Goal: Task Accomplishment & Management: Use online tool/utility

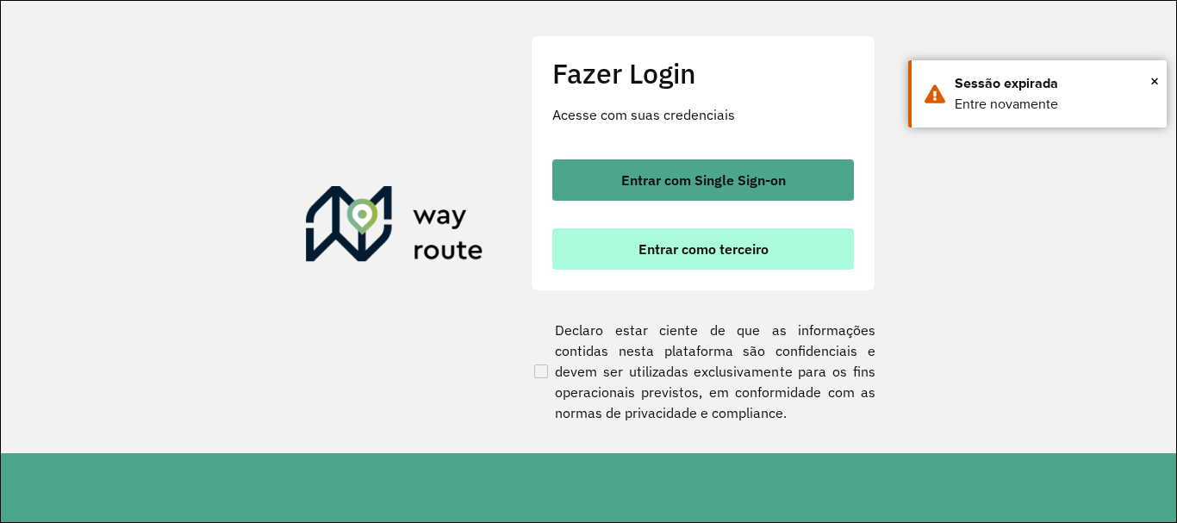
click at [730, 244] on span "Entrar como terceiro" at bounding box center [703, 249] width 130 height 14
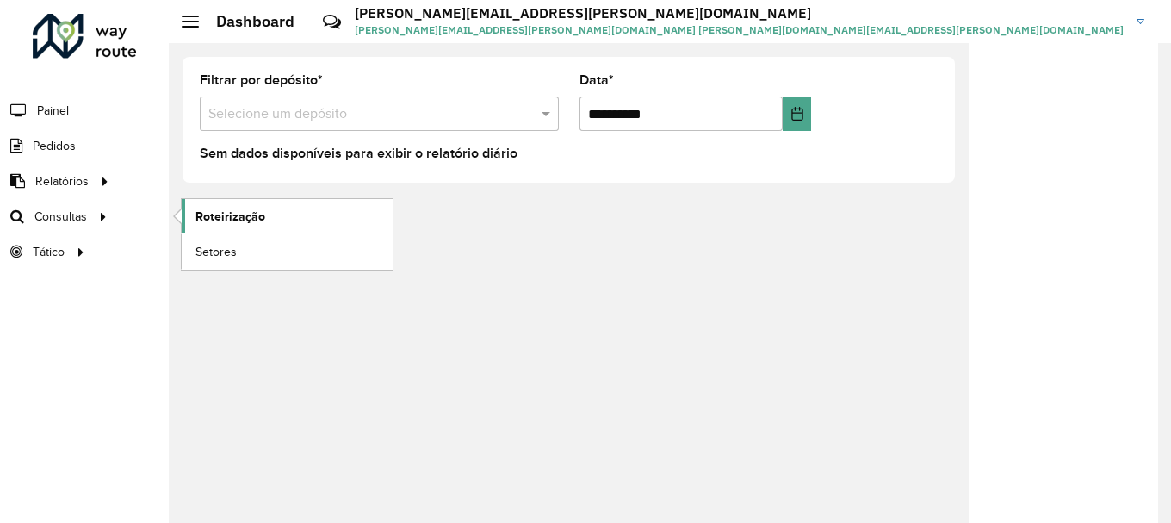
click at [241, 215] on span "Roteirização" at bounding box center [231, 217] width 70 height 18
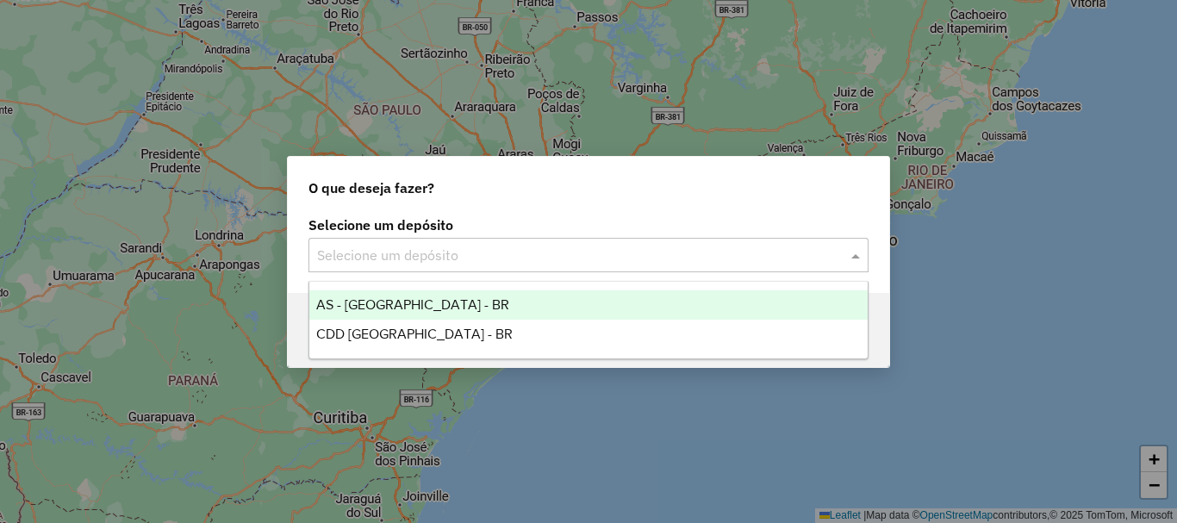
click at [841, 257] on div at bounding box center [588, 255] width 560 height 22
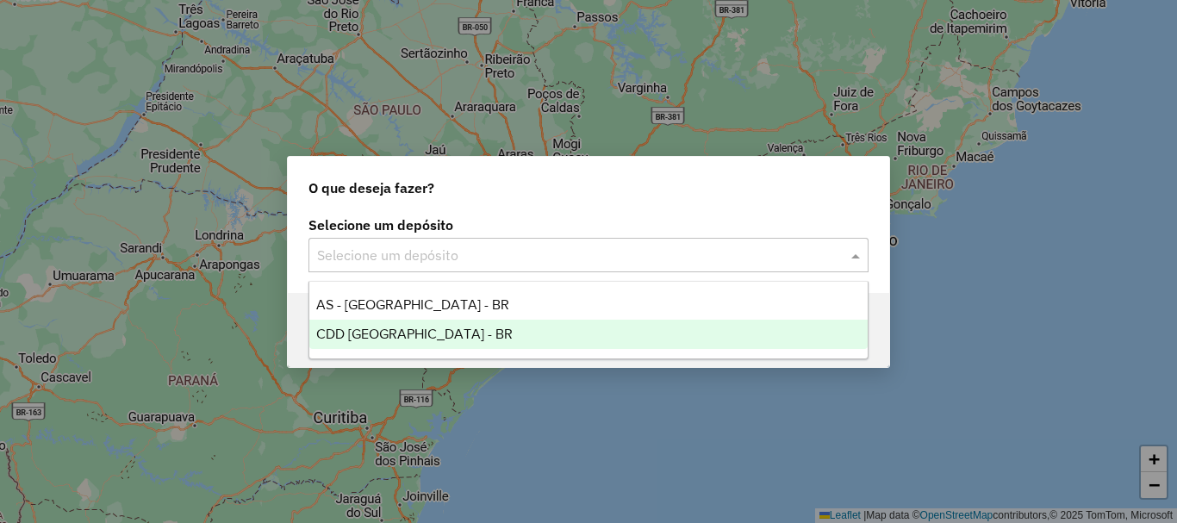
click at [401, 337] on span "CDD [GEOGRAPHIC_DATA] - BR" at bounding box center [414, 333] width 196 height 15
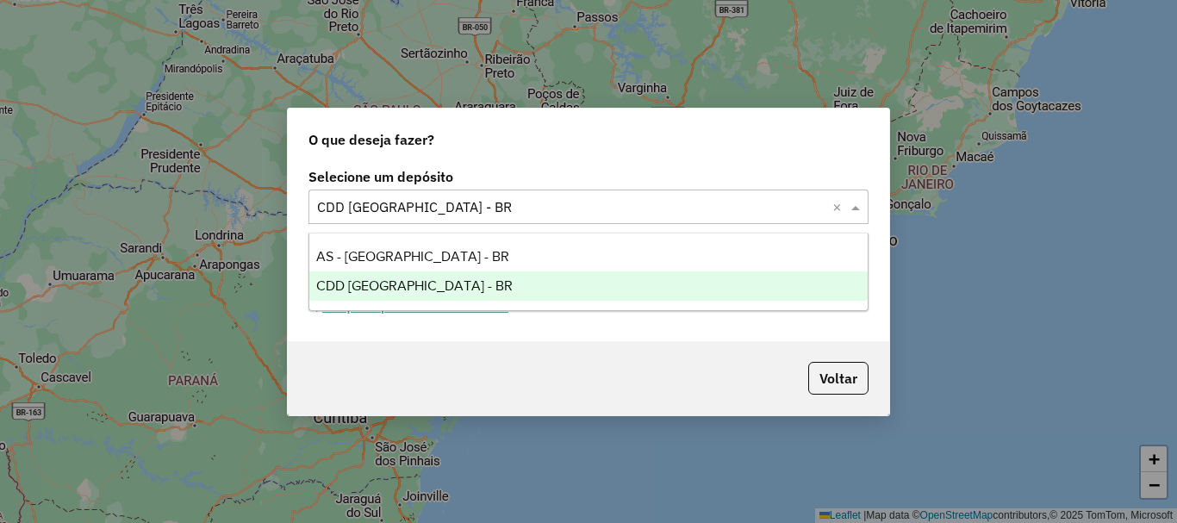
click at [666, 208] on input "text" at bounding box center [571, 207] width 508 height 21
click at [494, 283] on div "CDD [GEOGRAPHIC_DATA] - BR" at bounding box center [588, 285] width 558 height 29
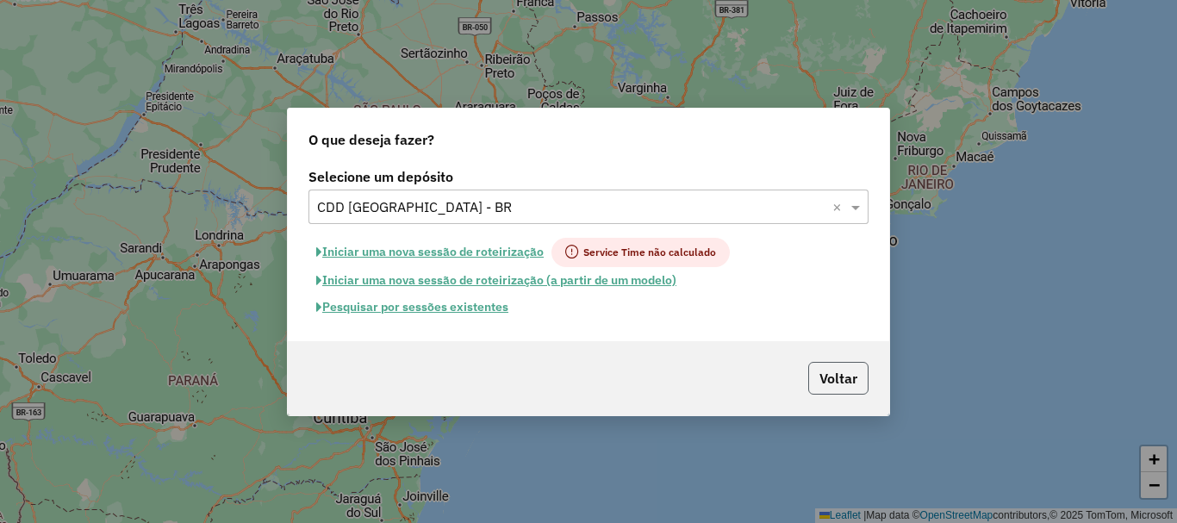
click at [845, 386] on button "Voltar" at bounding box center [838, 378] width 60 height 33
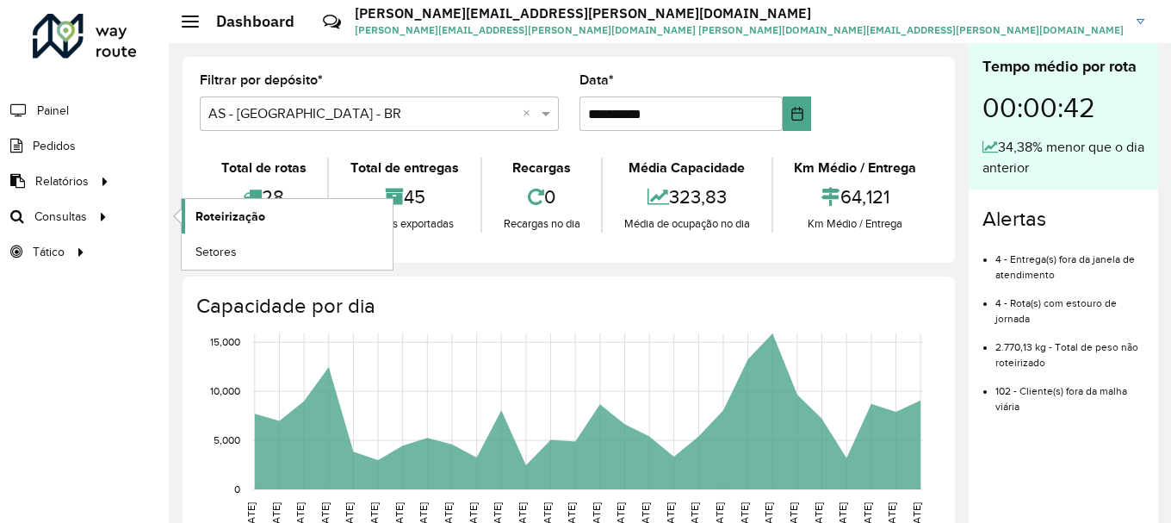
click at [258, 220] on span "Roteirização" at bounding box center [231, 217] width 70 height 18
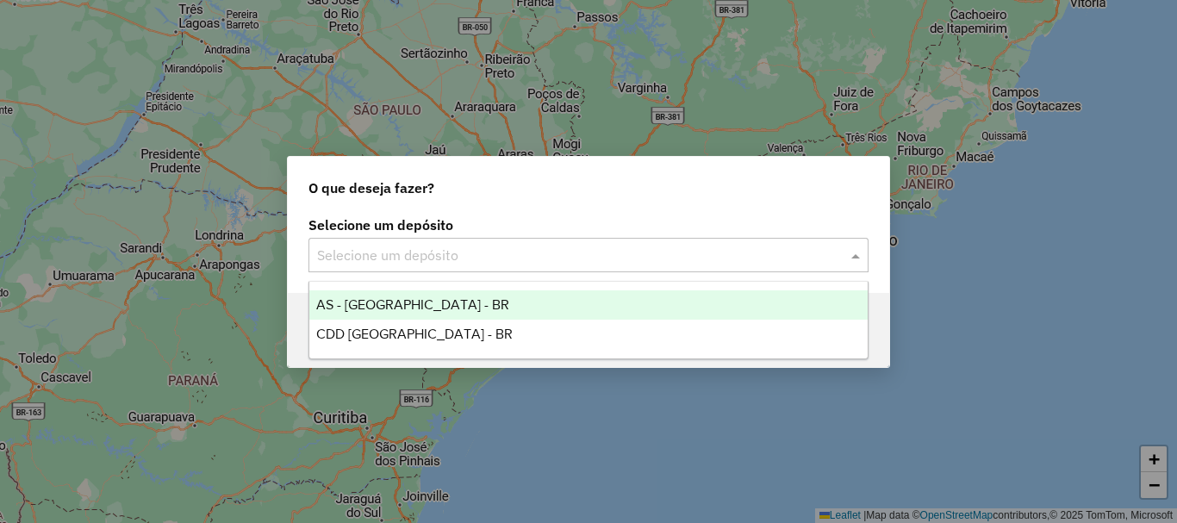
click at [581, 258] on input "text" at bounding box center [571, 255] width 508 height 21
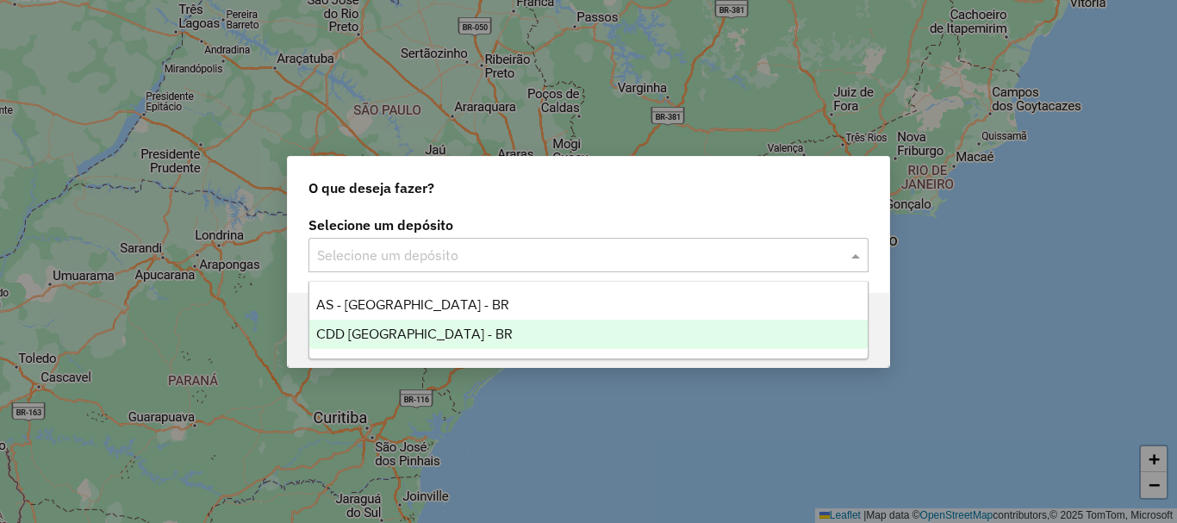
click at [415, 334] on span "CDD [GEOGRAPHIC_DATA] - BR" at bounding box center [414, 333] width 196 height 15
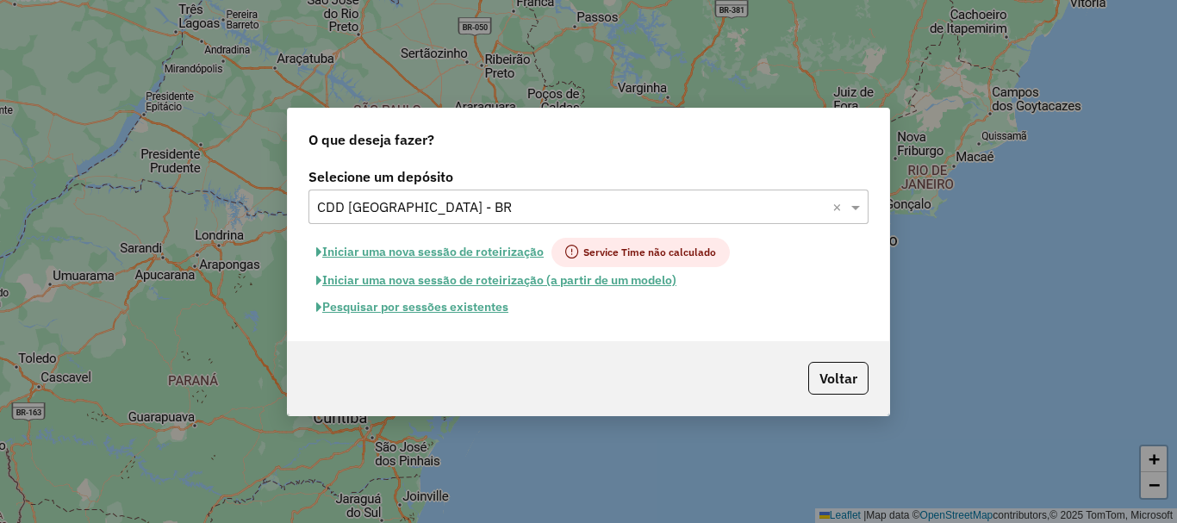
click at [413, 307] on button "Pesquisar por sessões existentes" at bounding box center [412, 307] width 208 height 27
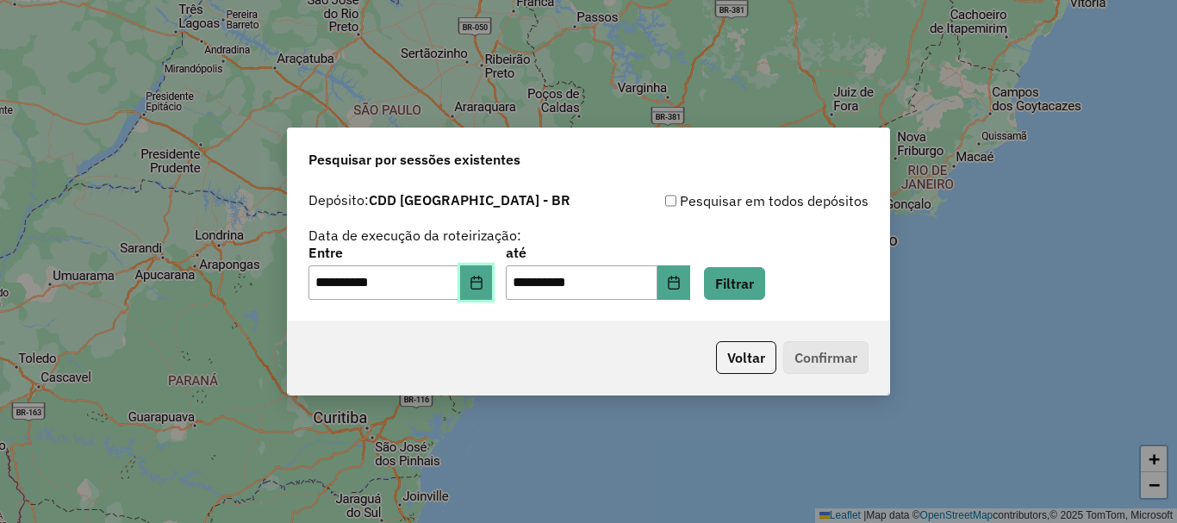
click at [493, 277] on button "Choose Date" at bounding box center [476, 282] width 33 height 34
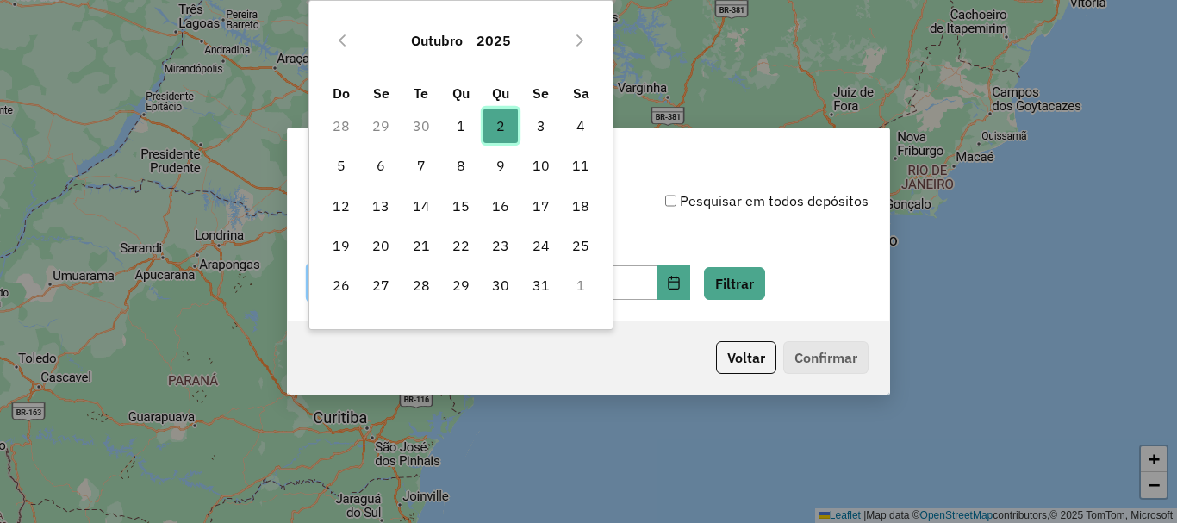
click at [496, 121] on span "2" at bounding box center [500, 126] width 34 height 34
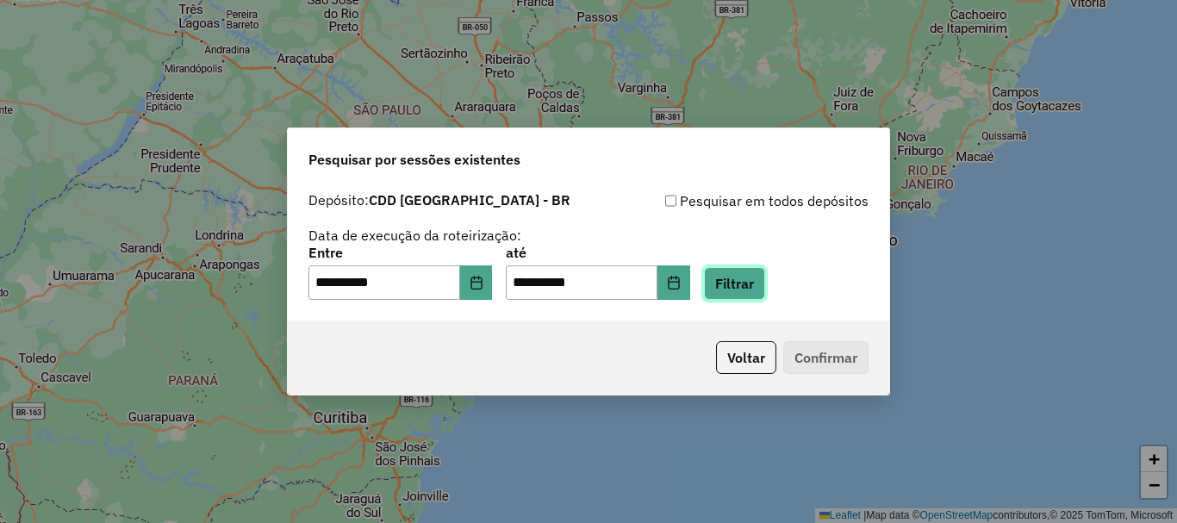
click at [765, 291] on button "Filtrar" at bounding box center [734, 283] width 61 height 33
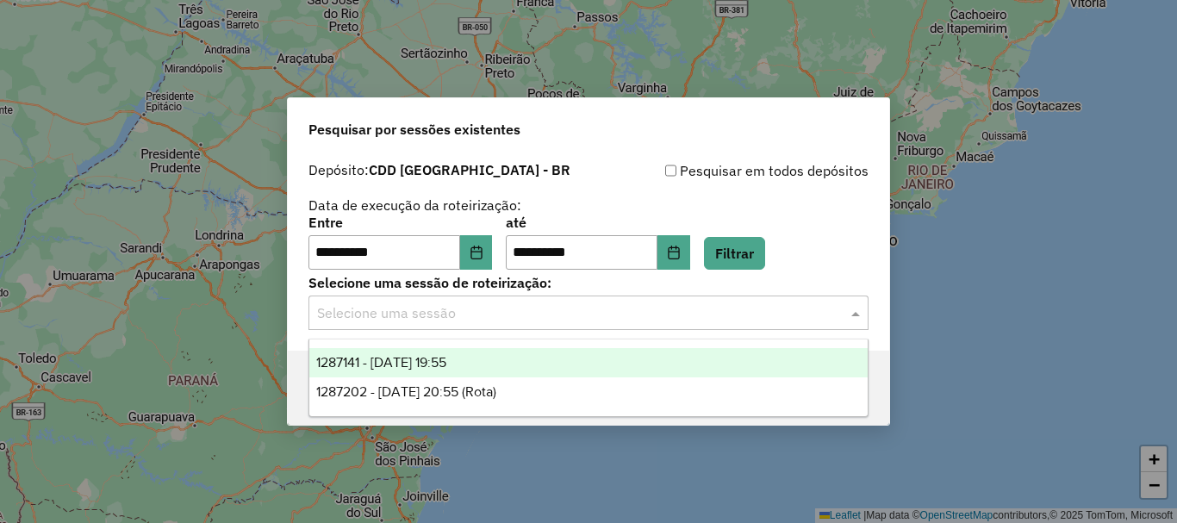
click at [643, 311] on input "text" at bounding box center [571, 313] width 508 height 21
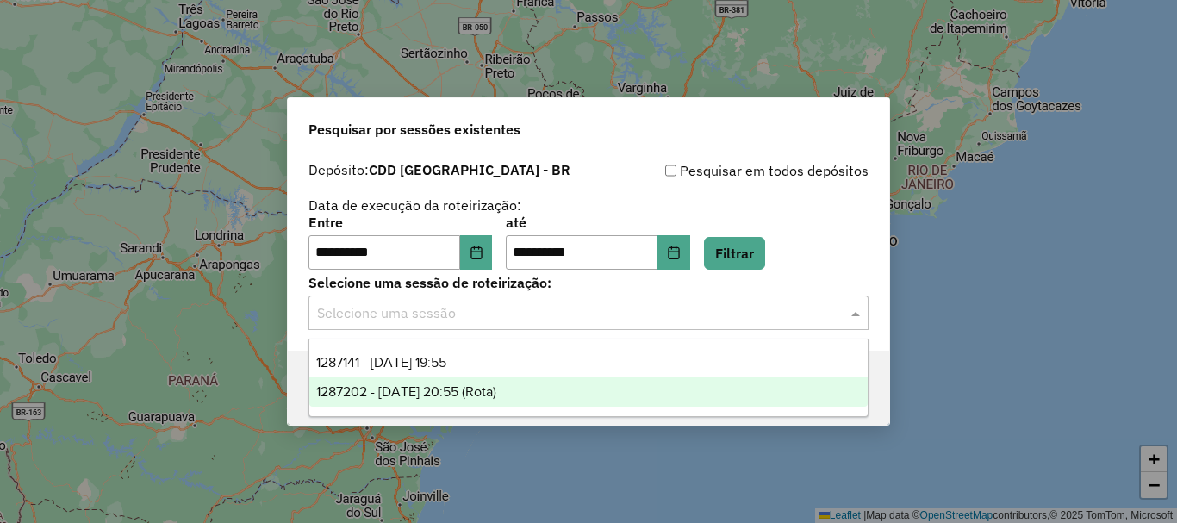
click at [548, 388] on div "1287202 - [DATE] 20:55 (Rota)" at bounding box center [588, 391] width 558 height 29
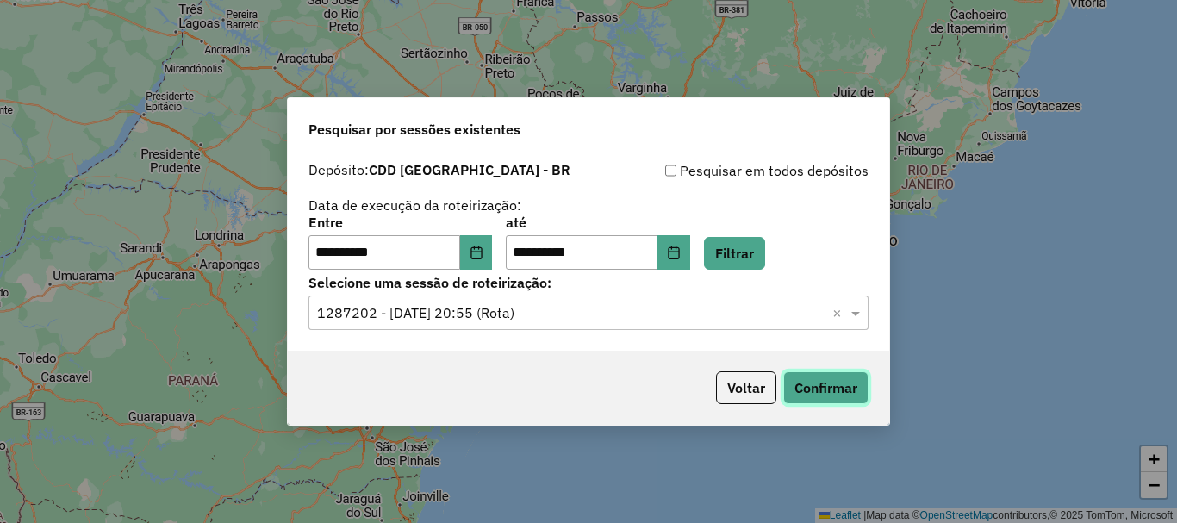
click at [825, 383] on button "Confirmar" at bounding box center [825, 387] width 85 height 33
click at [760, 389] on button "Voltar" at bounding box center [746, 387] width 60 height 33
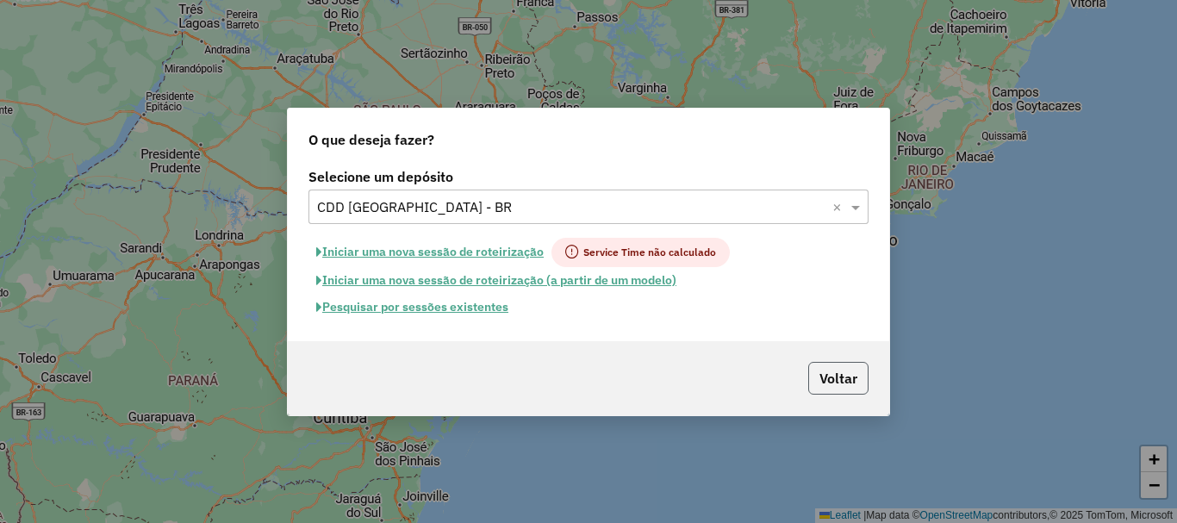
click at [844, 375] on button "Voltar" at bounding box center [838, 378] width 60 height 33
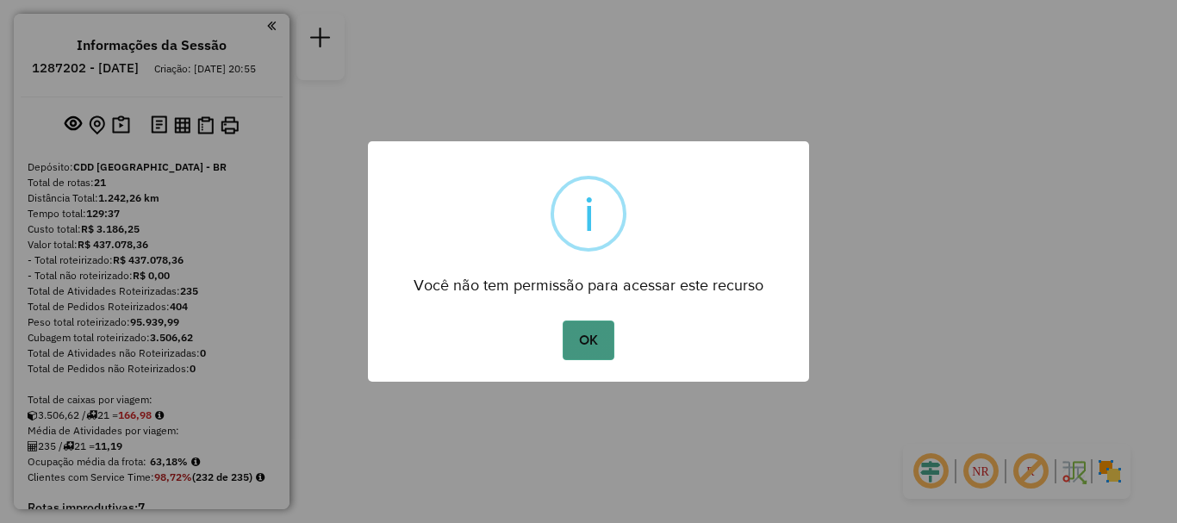
click at [587, 341] on button "OK" at bounding box center [587, 340] width 51 height 40
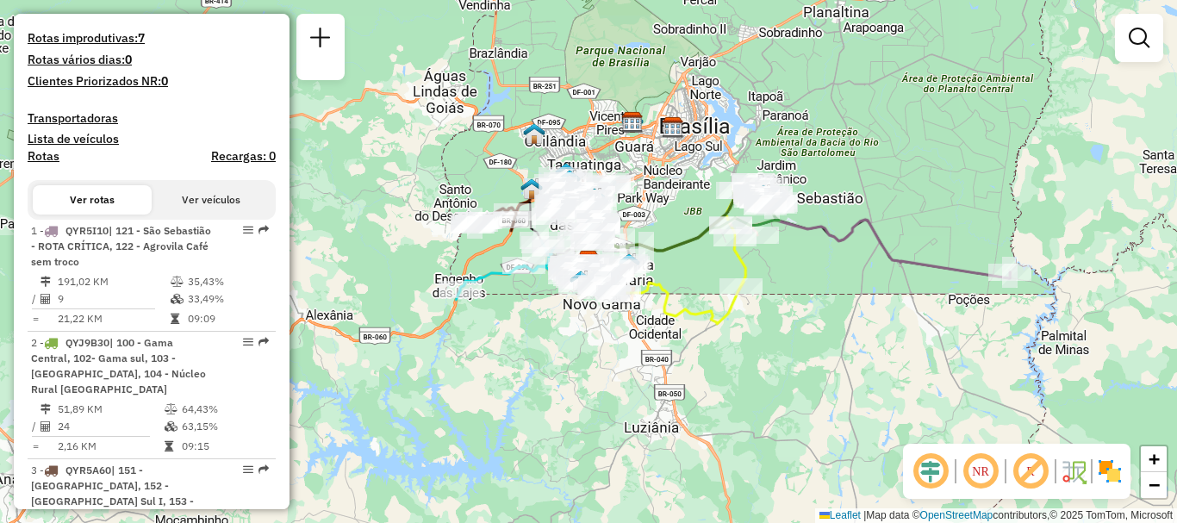
scroll to position [836, 0]
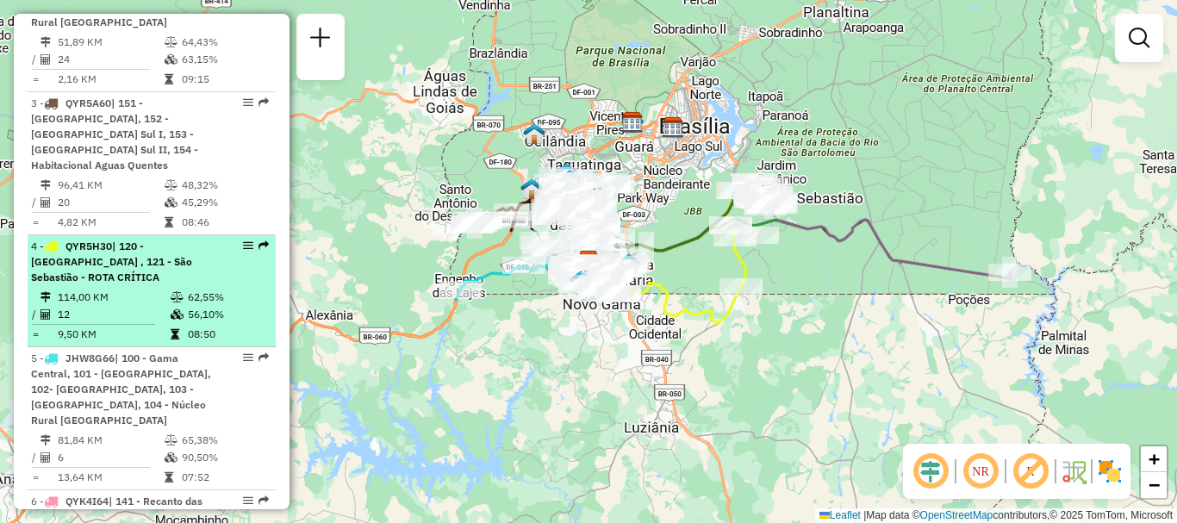
click at [234, 285] on div "4 - QYR5H30 | 120 - Santa Mônica , 121 - São Sebastião - ROTA CRÍTICA" at bounding box center [151, 262] width 241 height 47
select select "**********"
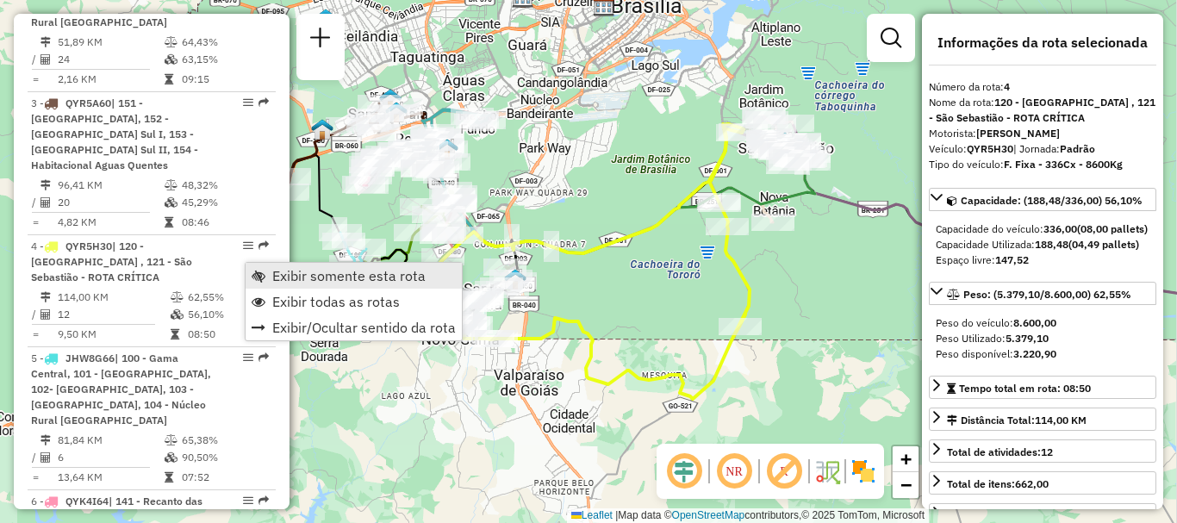
click at [351, 279] on span "Exibir somente esta rota" at bounding box center [348, 276] width 153 height 14
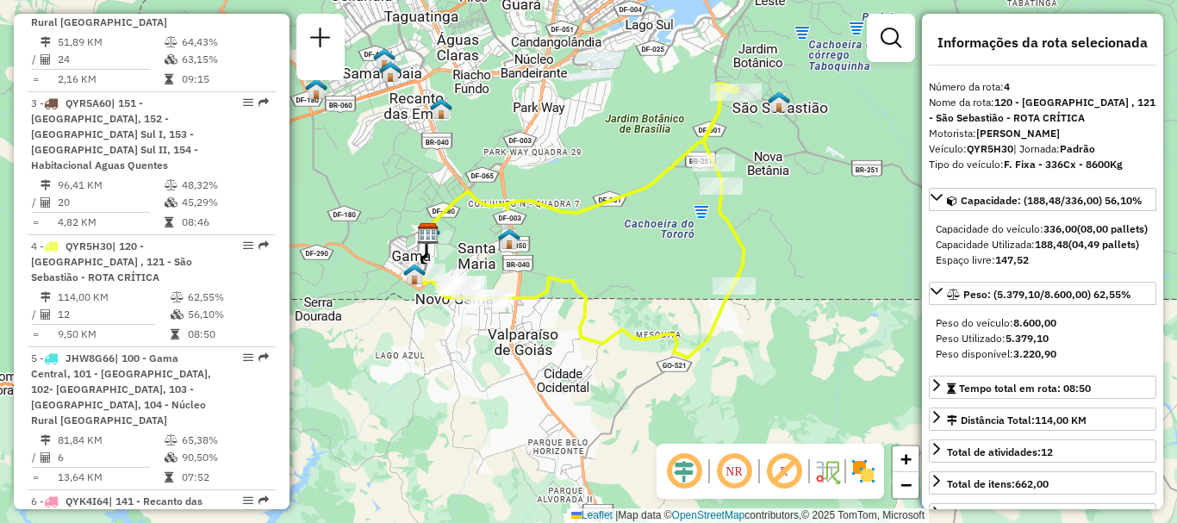
drag, startPoint x: 676, startPoint y: 319, endPoint x: 670, endPoint y: 278, distance: 40.9
click at [670, 278] on div "Janela de atendimento Grade de atendimento Capacidade Transportadoras Veículos …" at bounding box center [588, 261] width 1177 height 523
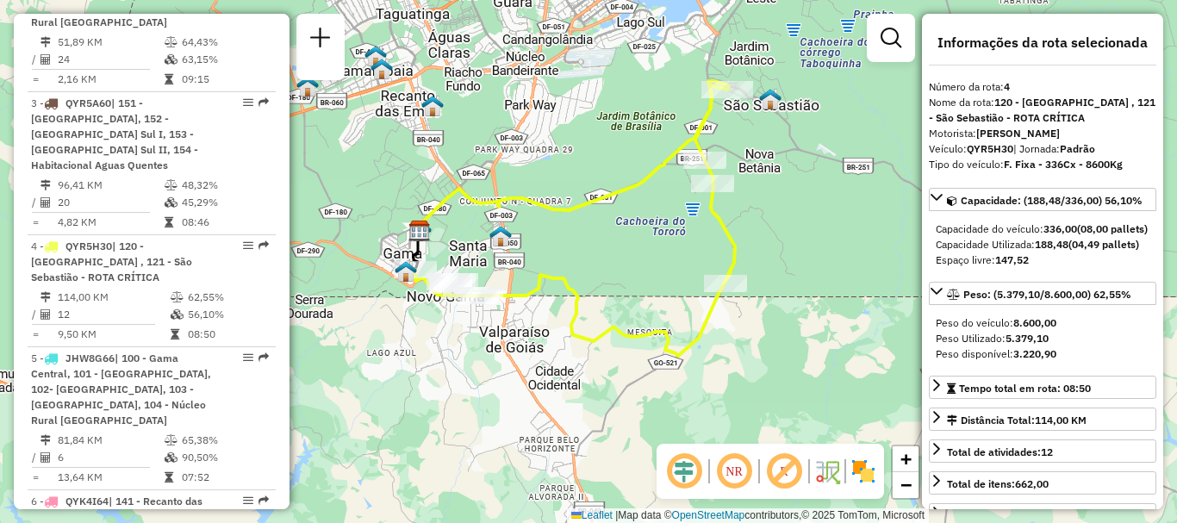
drag, startPoint x: 624, startPoint y: 277, endPoint x: 616, endPoint y: 275, distance: 9.0
click at [616, 275] on div "Janela de atendimento Grade de atendimento Capacidade Transportadoras Veículos …" at bounding box center [588, 261] width 1177 height 523
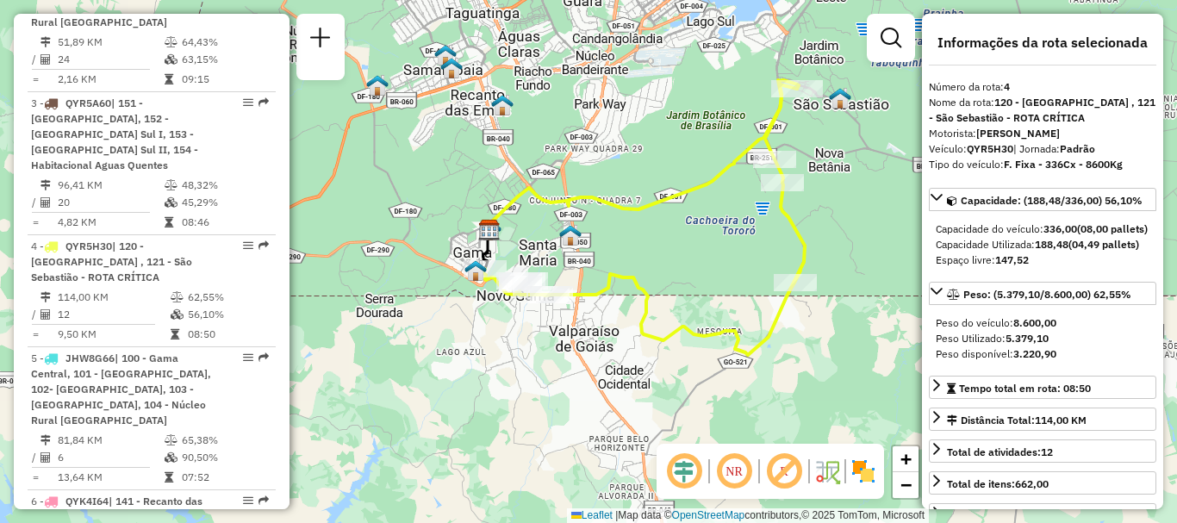
drag, startPoint x: 799, startPoint y: 175, endPoint x: 725, endPoint y: 245, distance: 101.8
click at [725, 245] on div "Janela de atendimento Grade de atendimento Capacidade Transportadoras Veículos …" at bounding box center [588, 261] width 1177 height 523
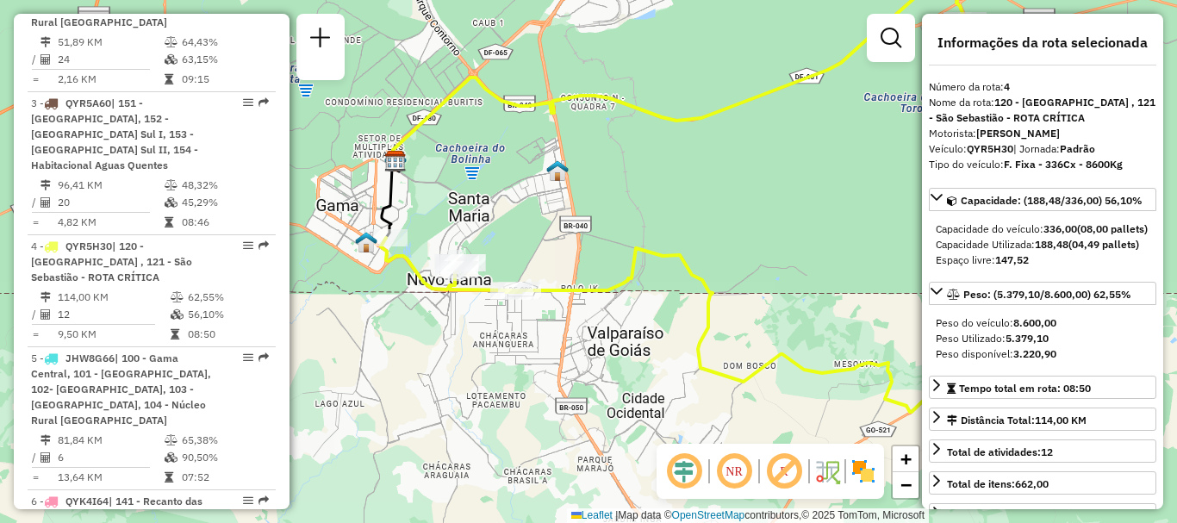
drag, startPoint x: 587, startPoint y: 301, endPoint x: 409, endPoint y: 300, distance: 178.3
click at [519, 339] on div "Janela de atendimento Grade de atendimento Capacidade Transportadoras Veículos …" at bounding box center [588, 261] width 1177 height 523
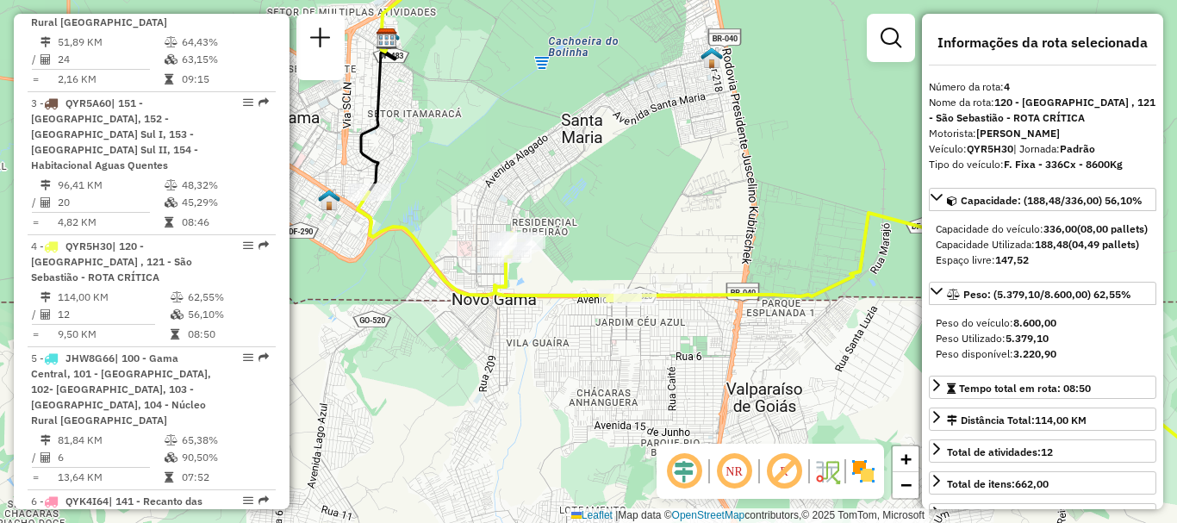
click at [428, 283] on div "Janela de atendimento Grade de atendimento Capacidade Transportadoras Veículos …" at bounding box center [588, 261] width 1177 height 523
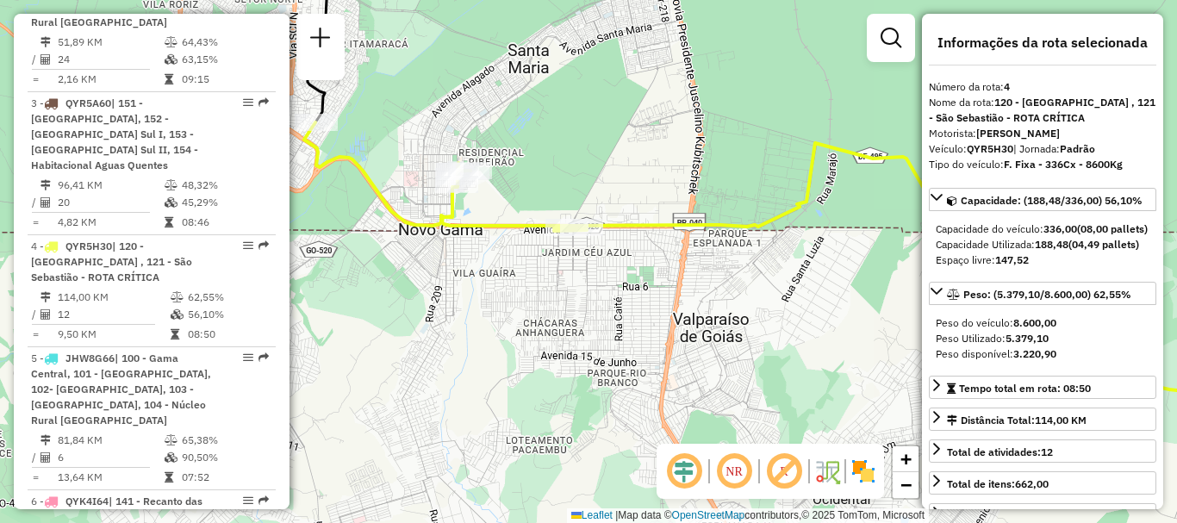
drag, startPoint x: 403, startPoint y: 284, endPoint x: 387, endPoint y: 208, distance: 78.4
click at [349, 214] on div "Janela de atendimento Grade de atendimento Capacidade Transportadoras Veículos …" at bounding box center [588, 261] width 1177 height 523
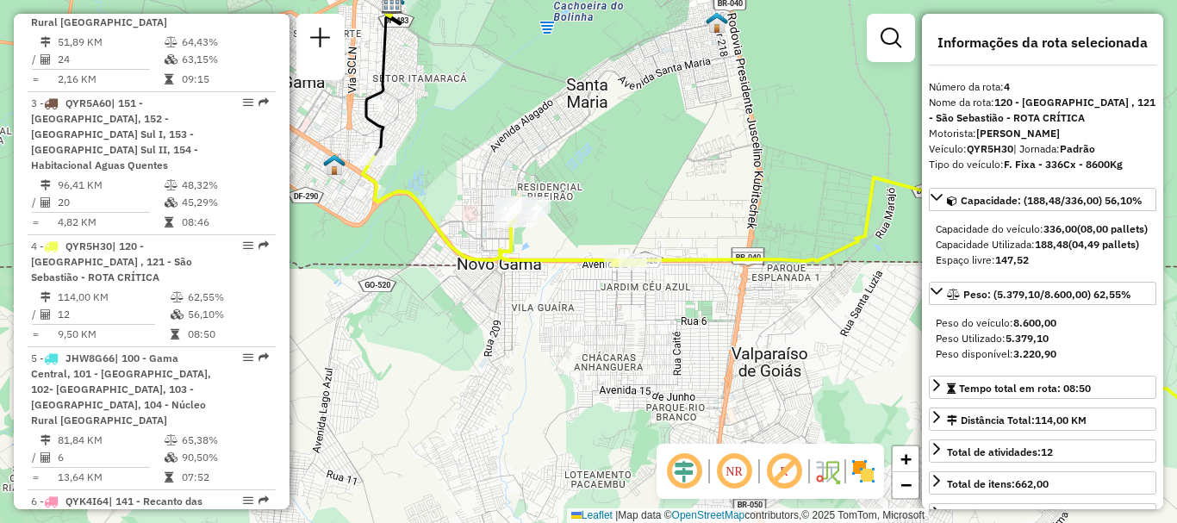
drag, startPoint x: 481, startPoint y: 260, endPoint x: 530, endPoint y: 288, distance: 55.6
click at [538, 293] on div "Janela de atendimento Grade de atendimento Capacidade Transportadoras Veículos …" at bounding box center [588, 261] width 1177 height 523
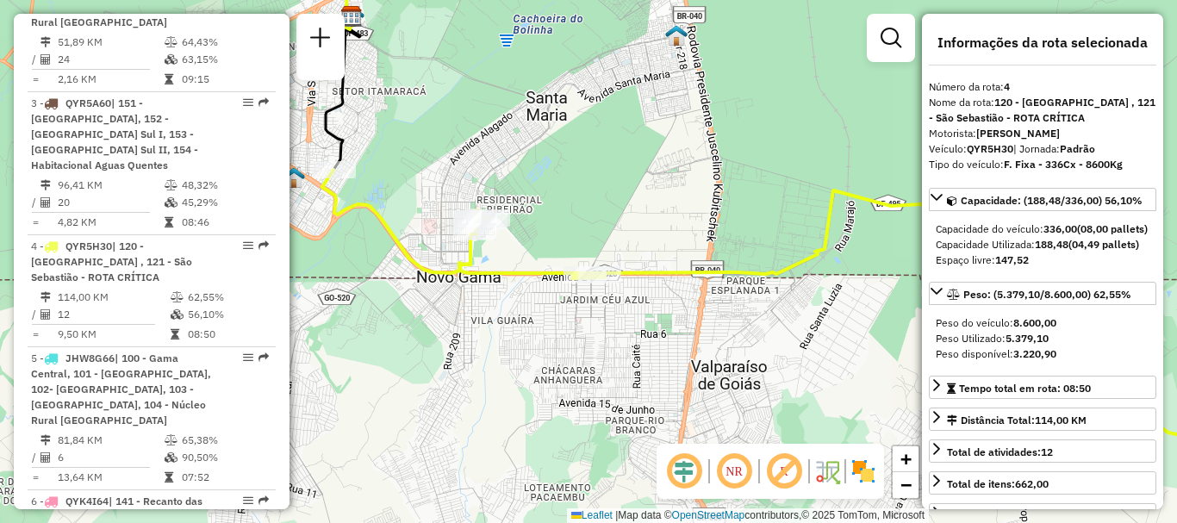
drag, startPoint x: 503, startPoint y: 256, endPoint x: 454, endPoint y: 266, distance: 50.2
click at [465, 272] on icon at bounding box center [789, 313] width 934 height 287
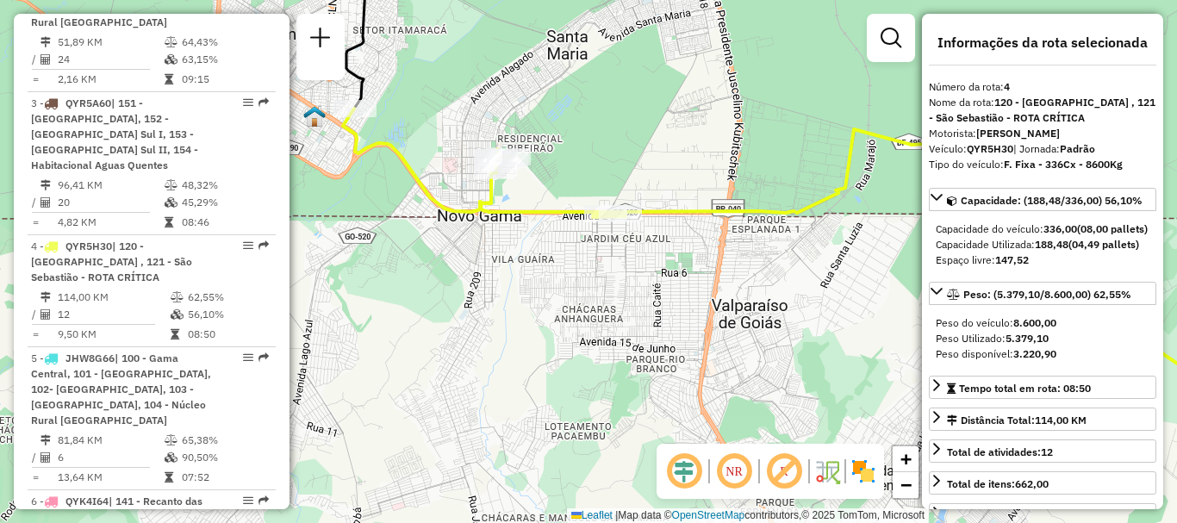
drag, startPoint x: 686, startPoint y: 243, endPoint x: 509, endPoint y: 179, distance: 187.7
click at [702, 183] on div "Janela de atendimento Grade de atendimento Capacidade Transportadoras Veículos …" at bounding box center [588, 261] width 1177 height 523
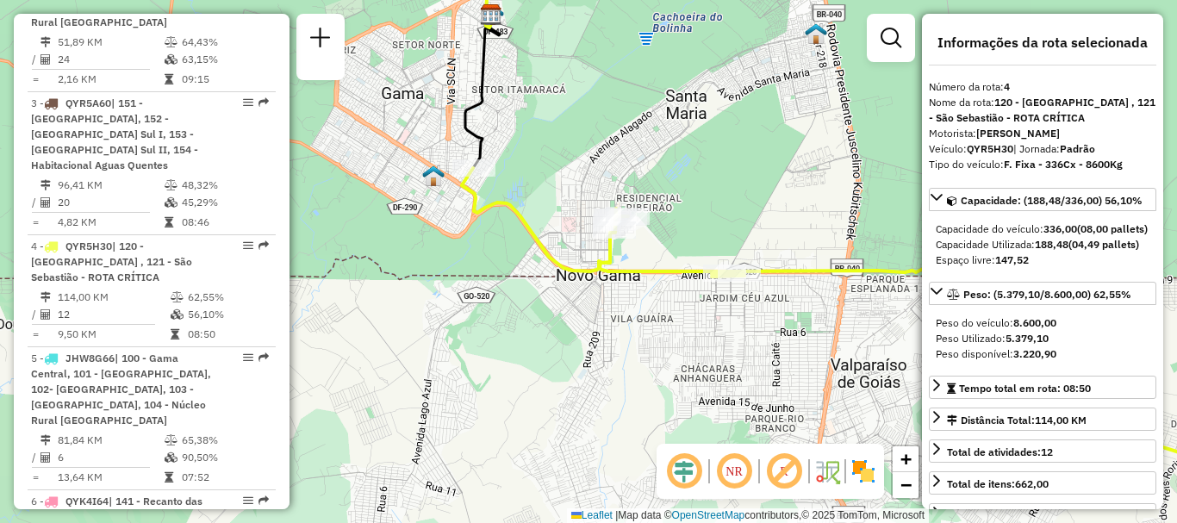
drag, startPoint x: 394, startPoint y: 171, endPoint x: 546, endPoint y: 223, distance: 160.2
click at [546, 223] on div "Janela de atendimento Grade de atendimento Capacidade Transportadoras Veículos …" at bounding box center [588, 261] width 1177 height 523
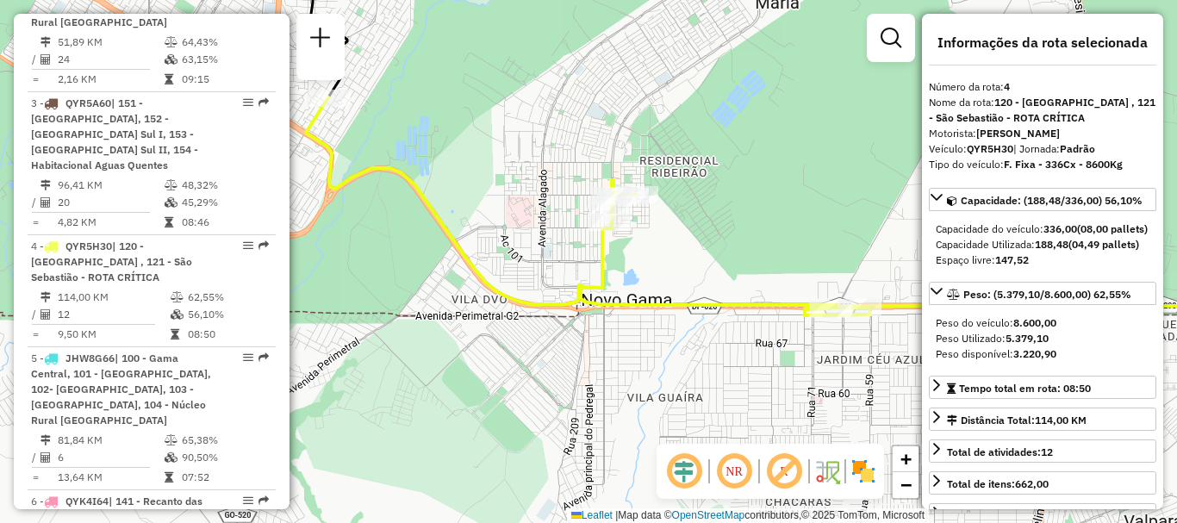
drag, startPoint x: 630, startPoint y: 227, endPoint x: 644, endPoint y: 234, distance: 16.2
click at [644, 234] on div "Rota 4 - Placa QYR5H30 71093255 - PHILIPE DE LIMA FARI Janela de atendimento Gr…" at bounding box center [588, 261] width 1177 height 523
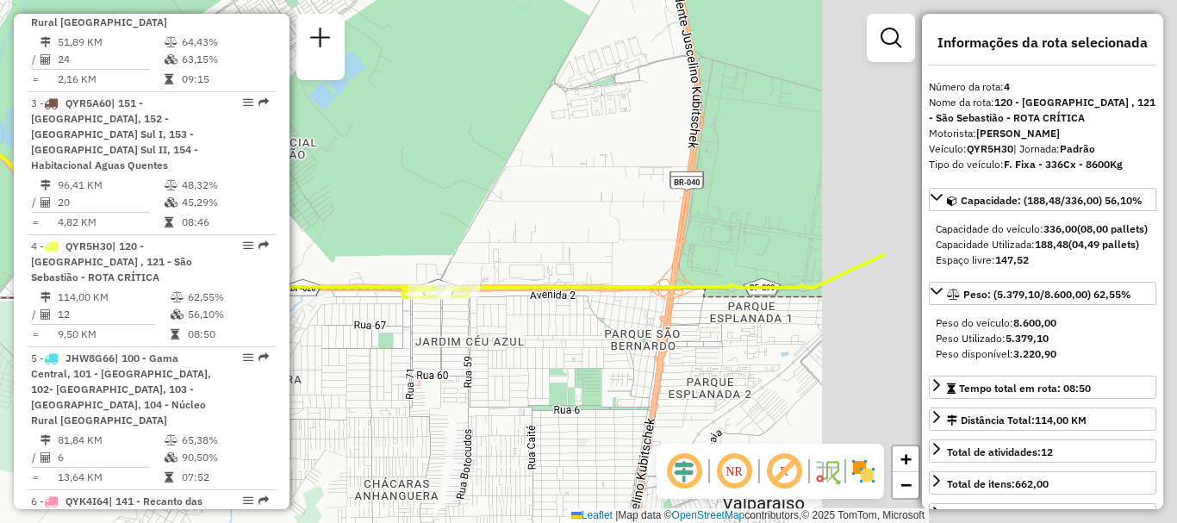
drag, startPoint x: 621, startPoint y: 240, endPoint x: 273, endPoint y: 221, distance: 348.5
click at [255, 214] on hb-router-mapa "Informações da Sessão 1287202 - 02/10/2025 Criação: 01/10/2025 20:55 Depósito: …" at bounding box center [588, 261] width 1177 height 523
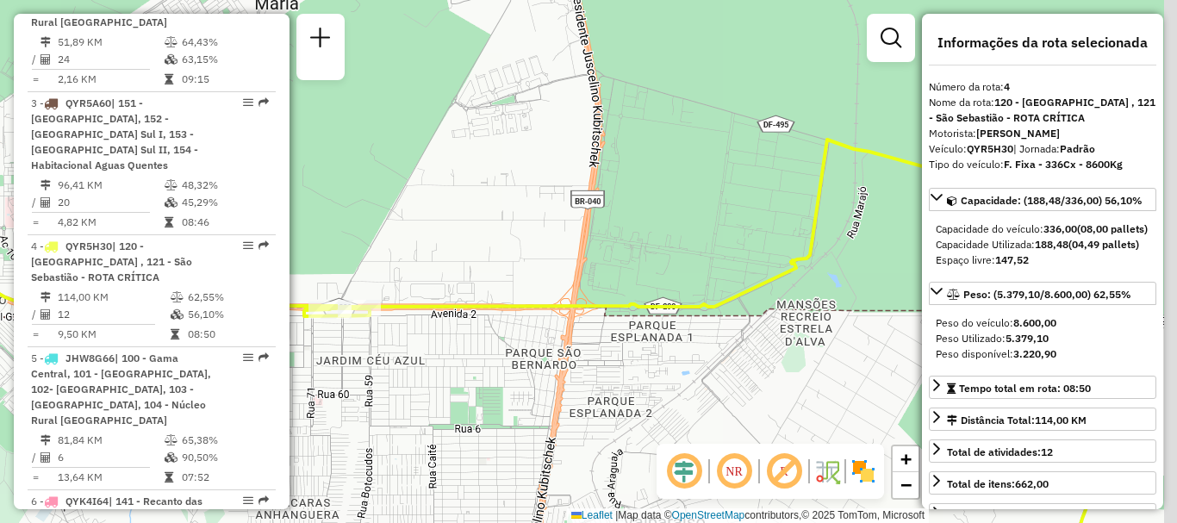
drag, startPoint x: 619, startPoint y: 283, endPoint x: 522, endPoint y: 314, distance: 102.1
click at [512, 310] on div "Rota 4 - Placa QYR5H30 71093255 - PHILIPE DE LIMA FARI Janela de atendimento Gr…" at bounding box center [588, 261] width 1177 height 523
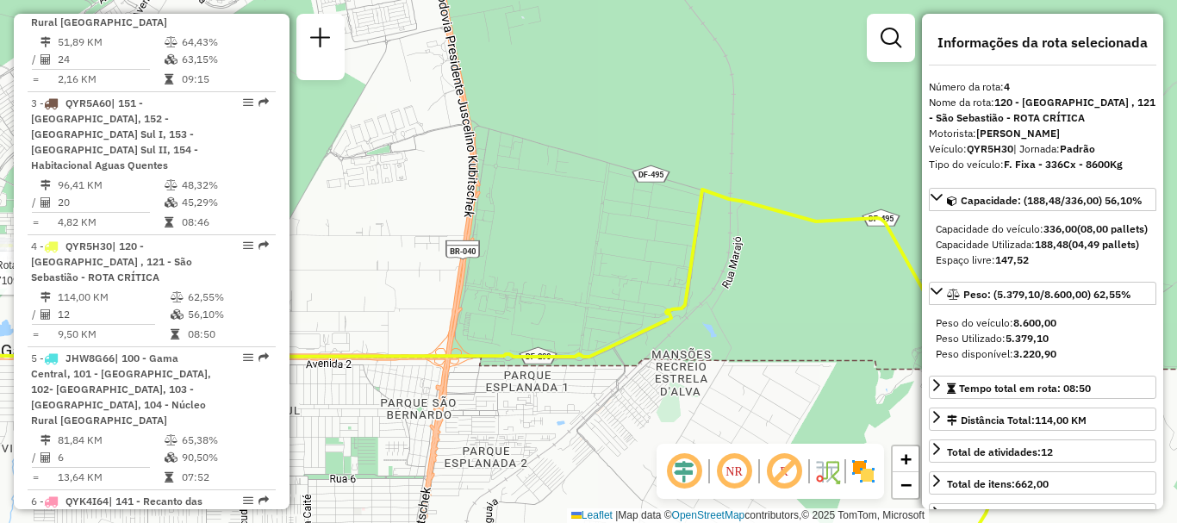
drag, startPoint x: 738, startPoint y: 217, endPoint x: 681, endPoint y: 235, distance: 59.7
click at [681, 235] on icon at bounding box center [399, 397] width 1214 height 417
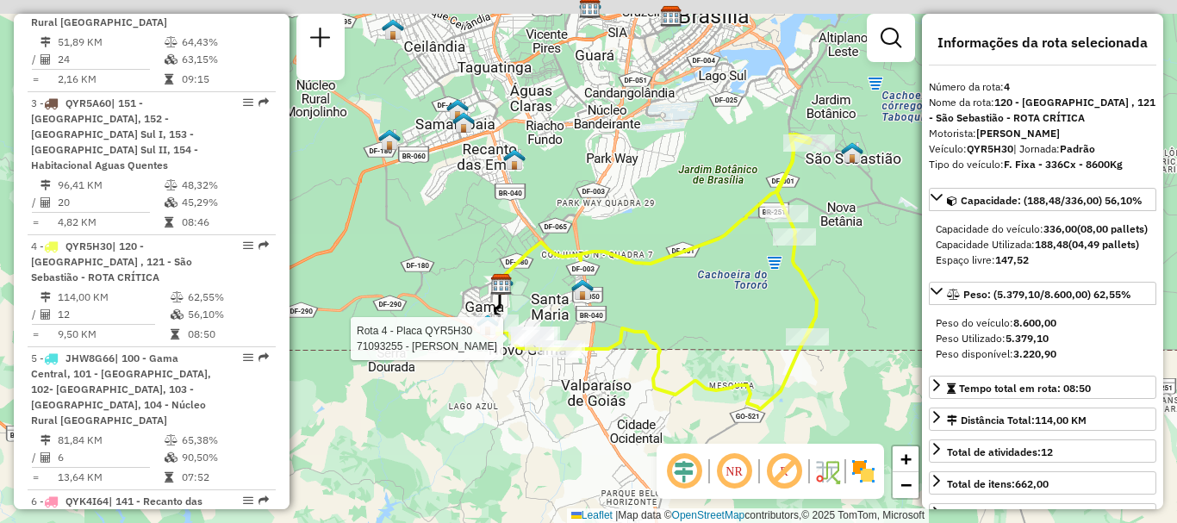
drag, startPoint x: 823, startPoint y: 201, endPoint x: 727, endPoint y: 307, distance: 142.7
click at [727, 307] on div "Rota 4 - Placa QYR5H30 71093255 - PHILIPE DE LIMA FARI Janela de atendimento Gr…" at bounding box center [588, 261] width 1177 height 523
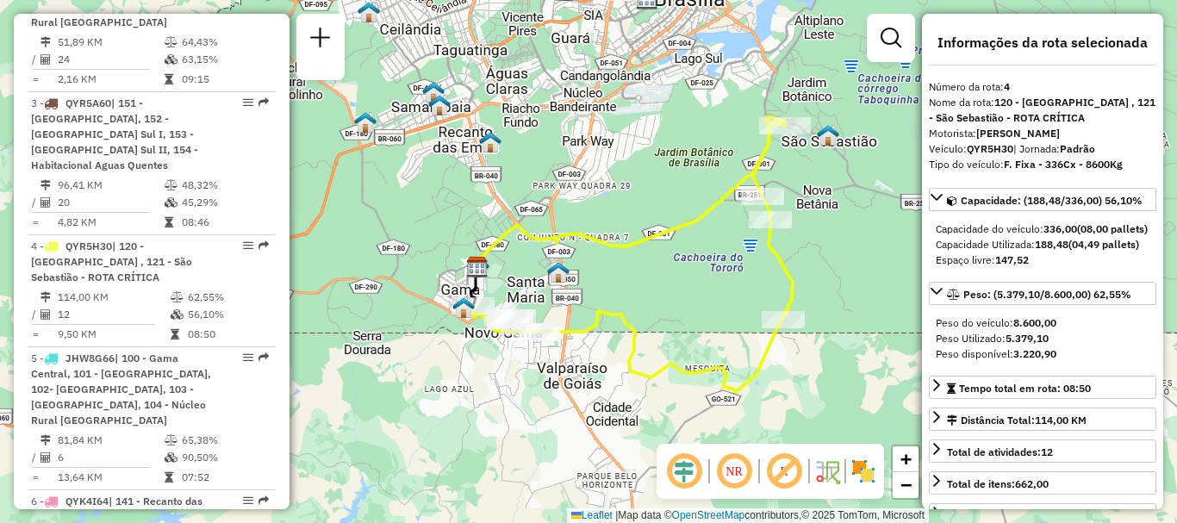
drag, startPoint x: 677, startPoint y: 295, endPoint x: 659, endPoint y: 273, distance: 28.1
click at [659, 273] on div "Janela de atendimento Grade de atendimento Capacidade Transportadoras Veículos …" at bounding box center [588, 261] width 1177 height 523
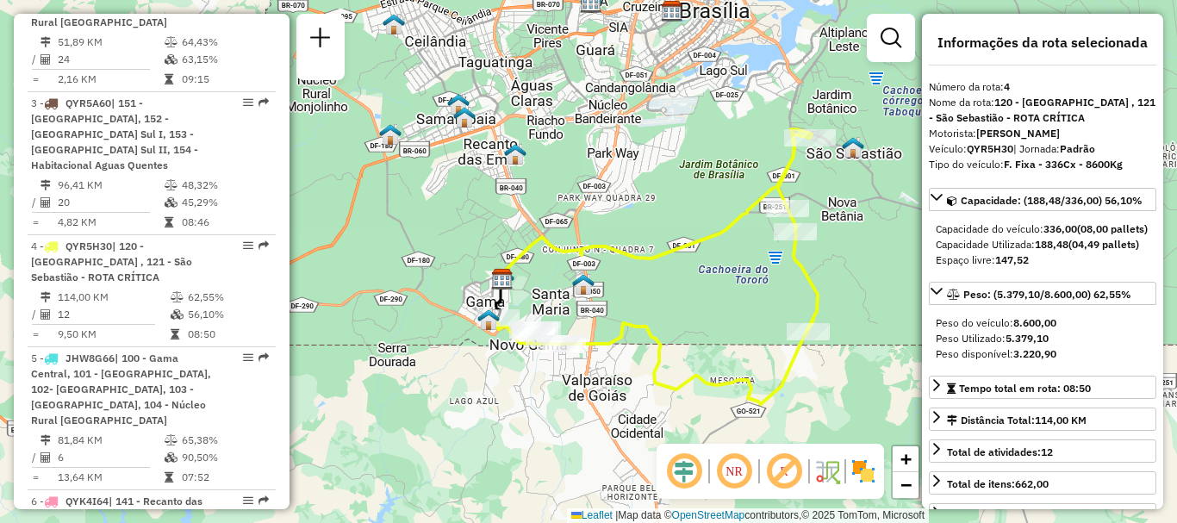
drag, startPoint x: 419, startPoint y: 187, endPoint x: 457, endPoint y: 169, distance: 41.2
click at [445, 196] on div "Janela de atendimento Grade de atendimento Capacidade Transportadoras Veículos …" at bounding box center [588, 261] width 1177 height 523
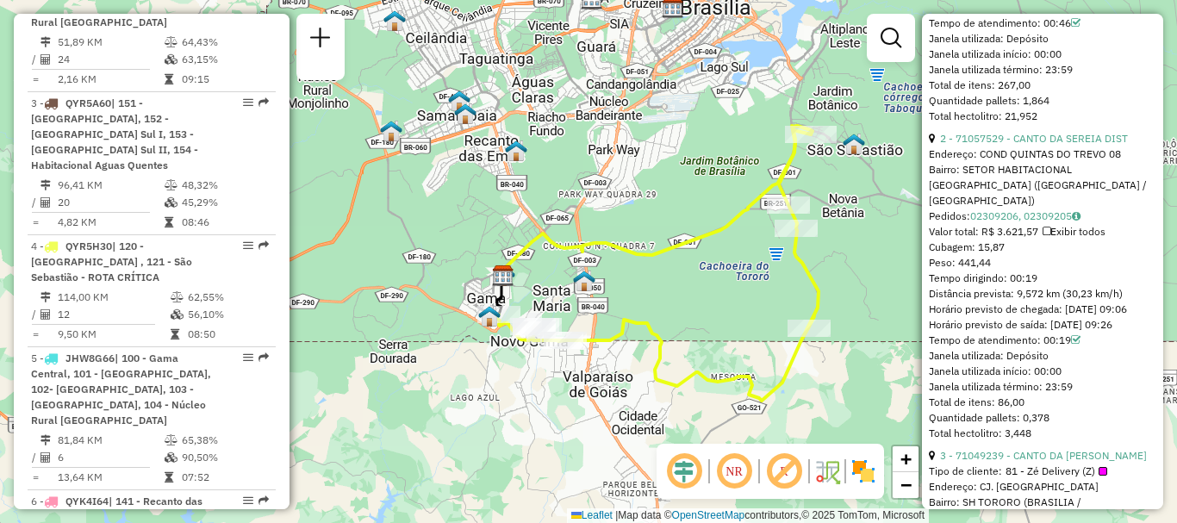
scroll to position [1796, 0]
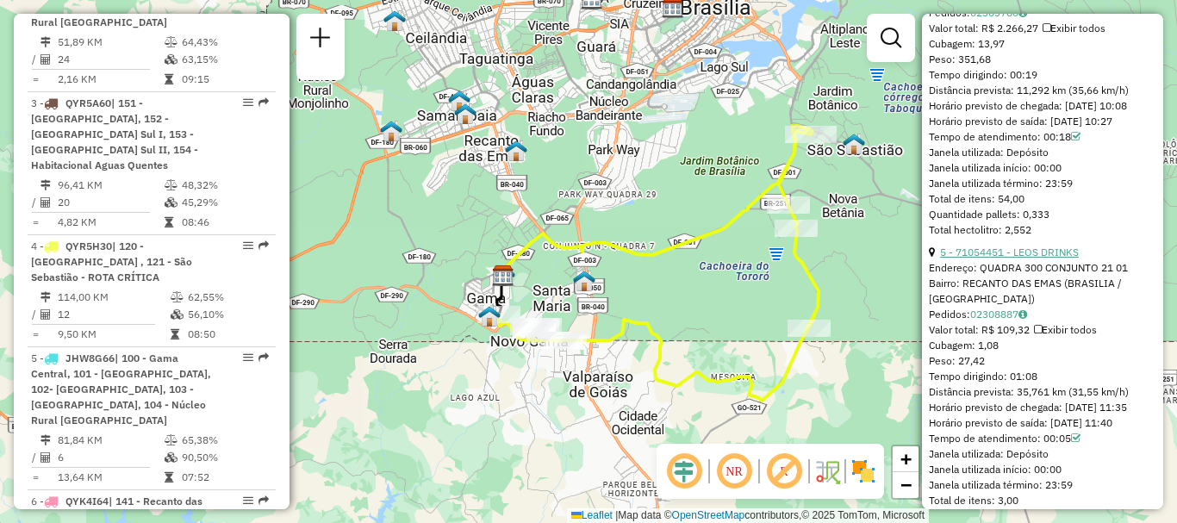
click at [1038, 258] on link "5 - 71054451 - LEOS DRINKS" at bounding box center [1009, 251] width 139 height 13
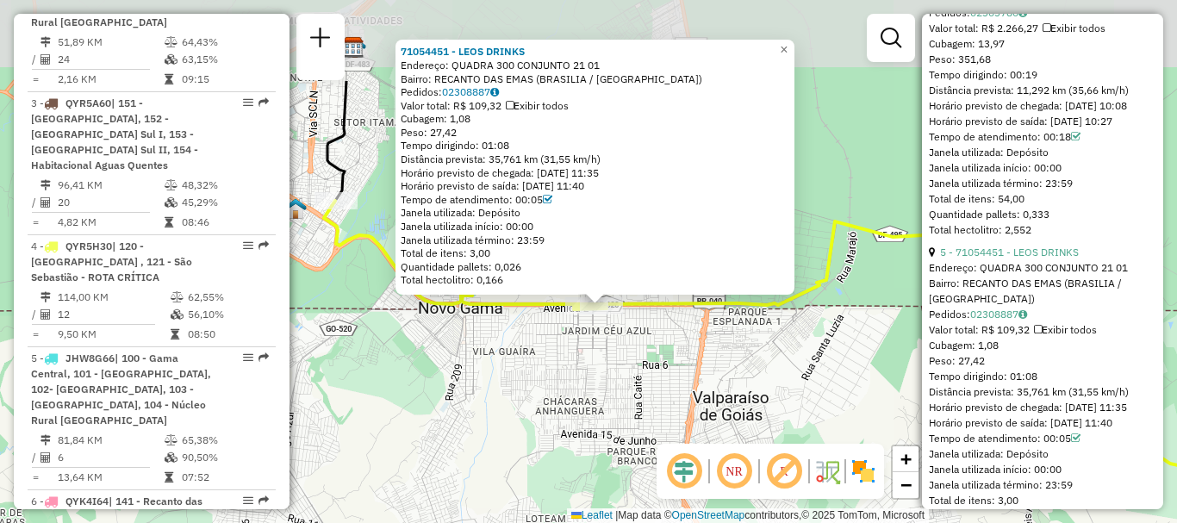
drag, startPoint x: 556, startPoint y: 258, endPoint x: 532, endPoint y: 388, distance: 131.4
click at [532, 389] on div "71054451 - LEOS DRINKS Endereço: QUADRA 300 CONJUNTO 21 01 Bairro: RECANTO DAS …" at bounding box center [588, 261] width 1177 height 523
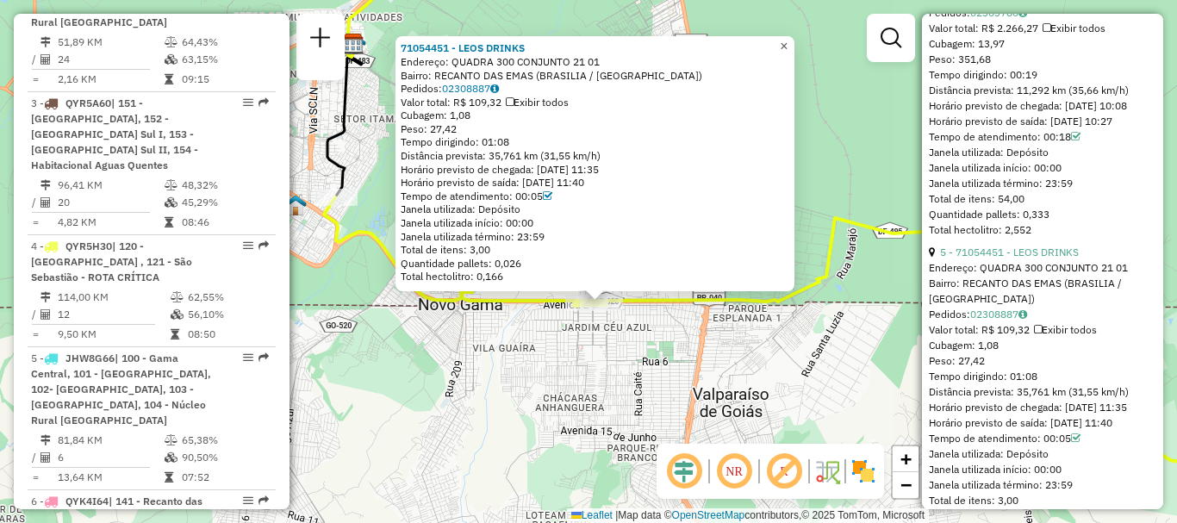
click at [787, 39] on span "×" at bounding box center [784, 46] width 8 height 15
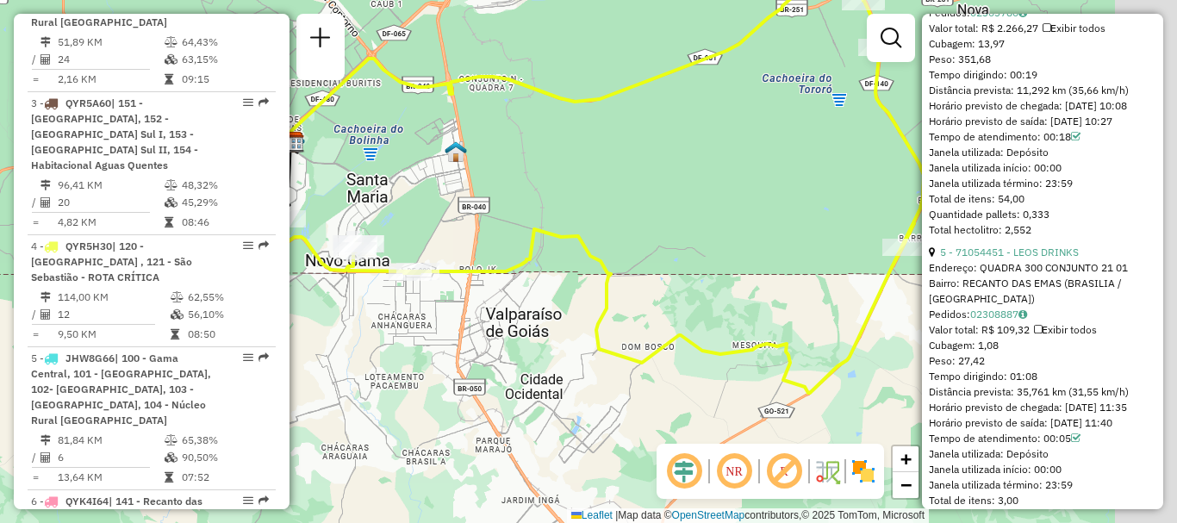
drag, startPoint x: 811, startPoint y: 352, endPoint x: 573, endPoint y: 357, distance: 238.6
click at [574, 361] on div "Janela de atendimento Grade de atendimento Capacidade Transportadoras Veículos …" at bounding box center [588, 261] width 1177 height 523
